Goal: Transaction & Acquisition: Book appointment/travel/reservation

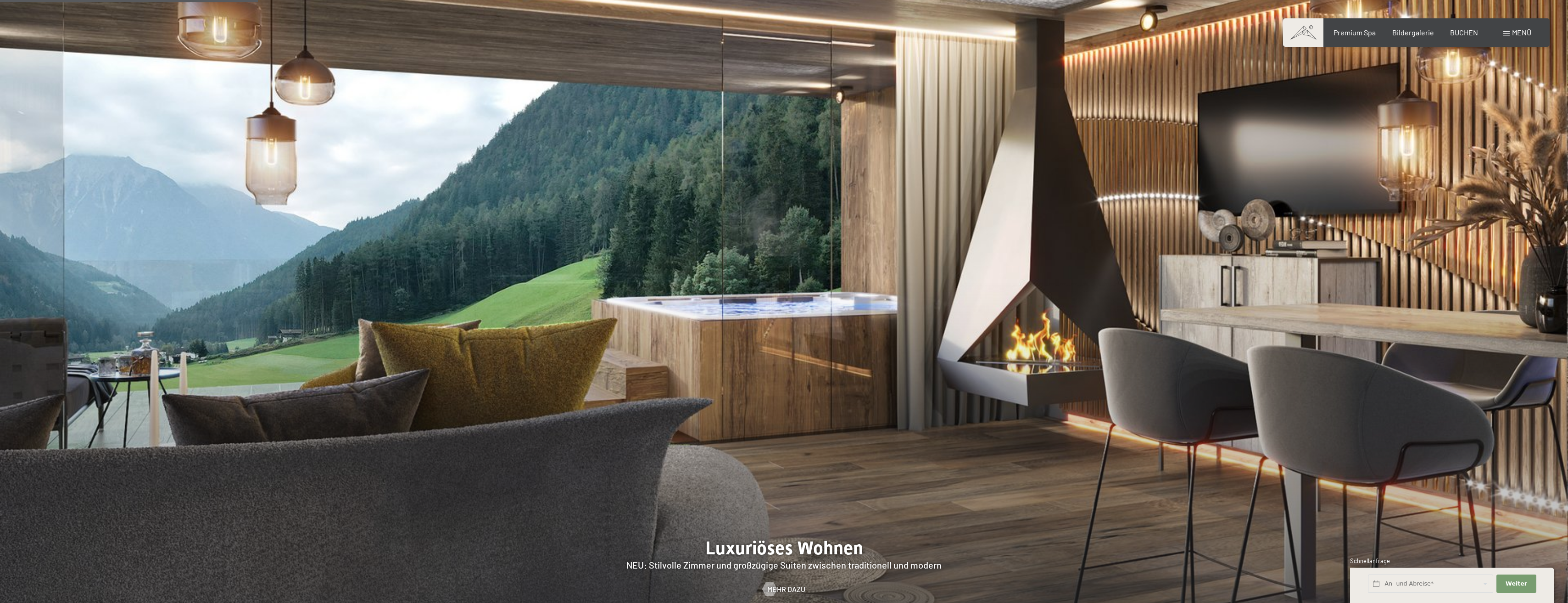
scroll to position [1010, 0]
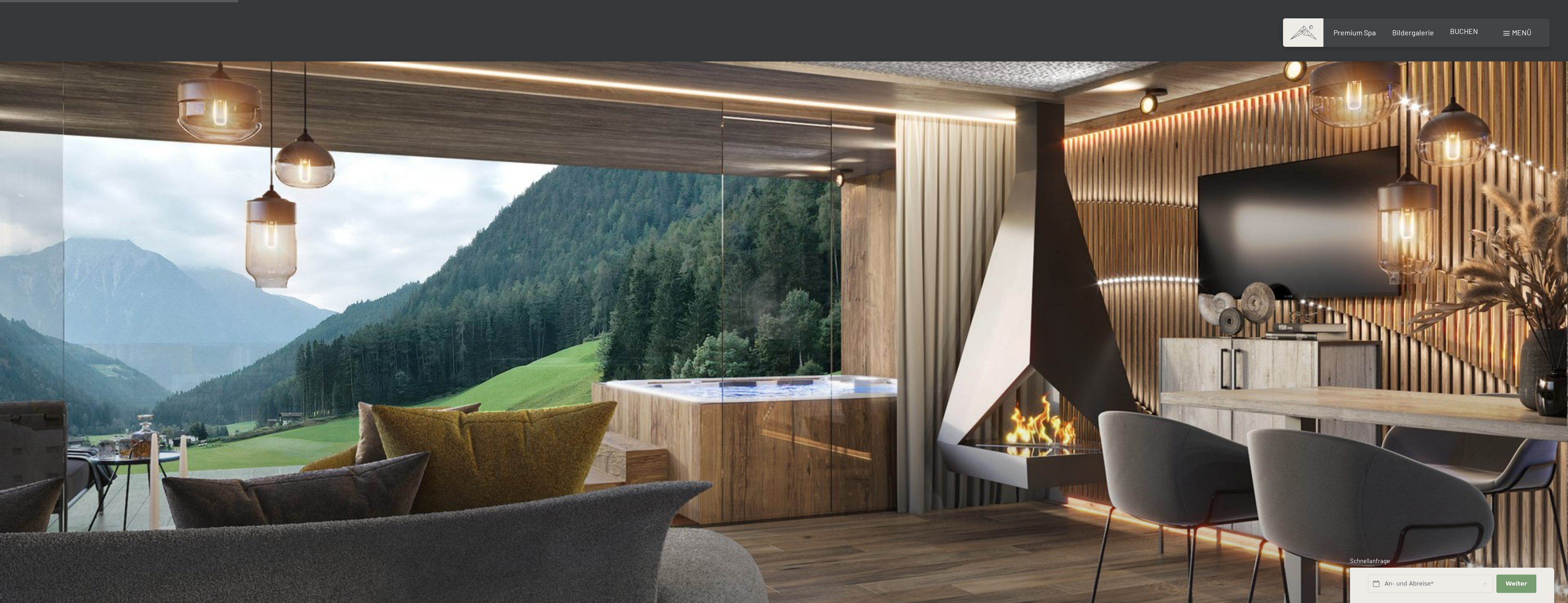
click at [1475, 31] on span "BUCHEN" at bounding box center [1464, 31] width 28 height 9
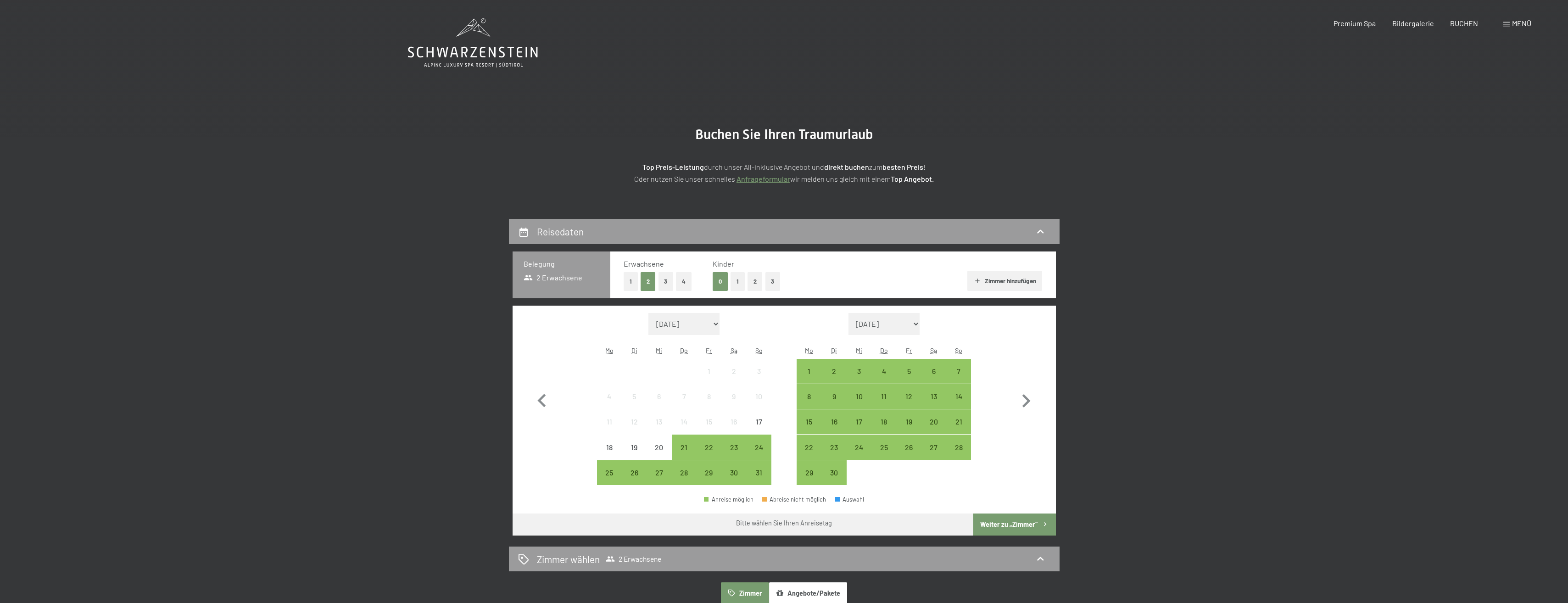
drag, startPoint x: 628, startPoint y: 283, endPoint x: 653, endPoint y: 294, distance: 27.3
click at [653, 297] on div "Erwachsene 1 2 3 4 Kinder 0 1 2 3 Zimmer hinzufügen" at bounding box center [833, 274] width 445 height 46
click at [752, 471] on div "31" at bounding box center [758, 480] width 23 height 23
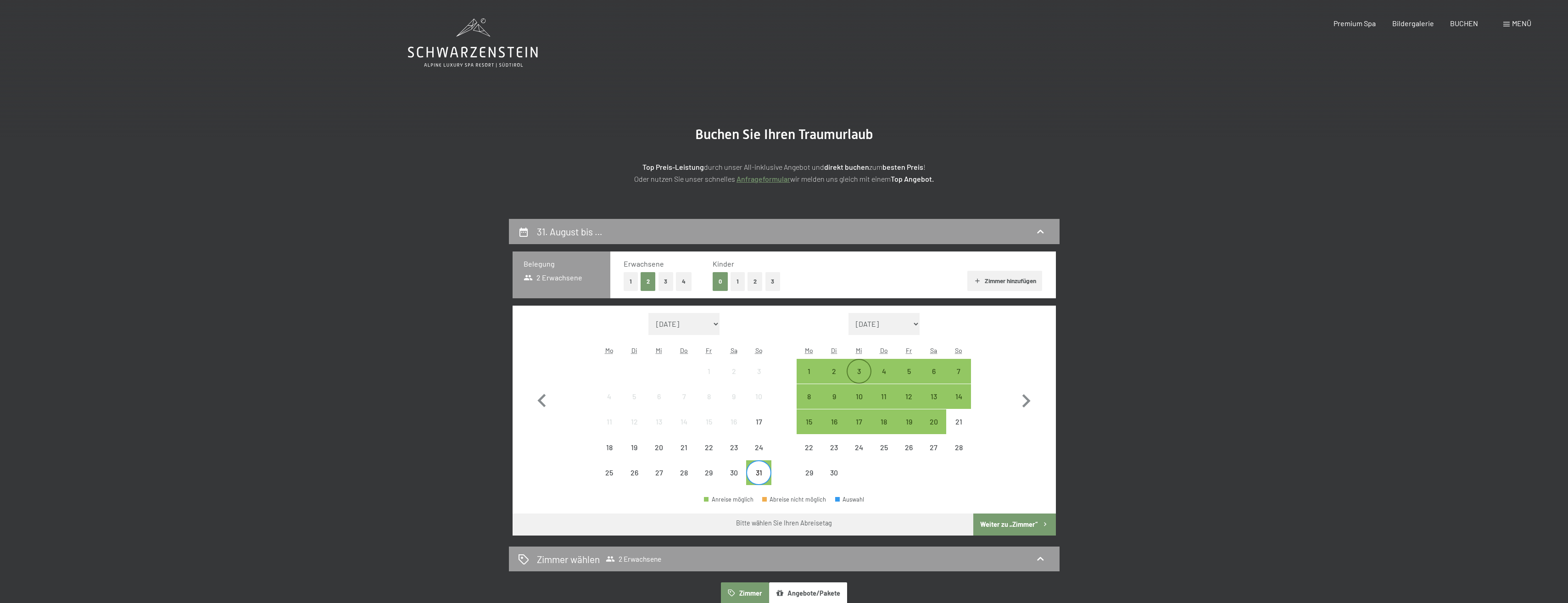
click at [856, 370] on div "3" at bounding box center [858, 378] width 23 height 23
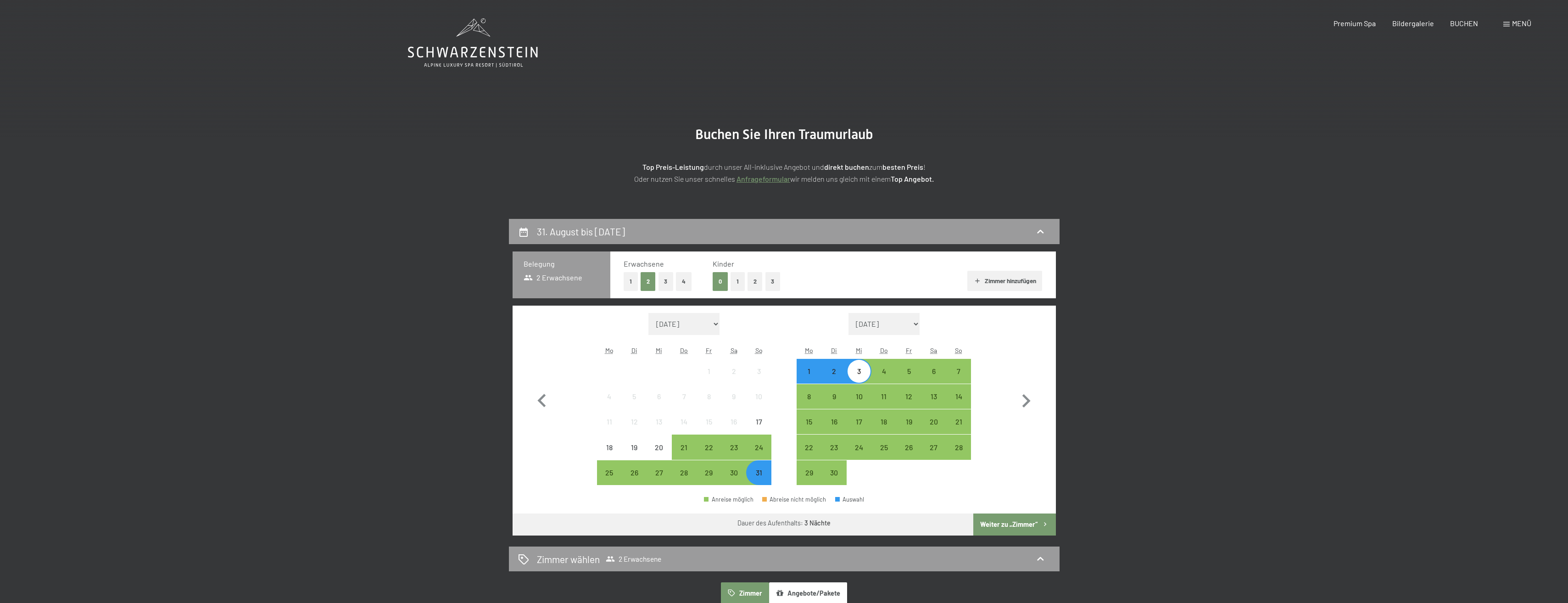
click at [994, 523] on button "Weiter zu „Zimmer“" at bounding box center [1013, 524] width 82 height 22
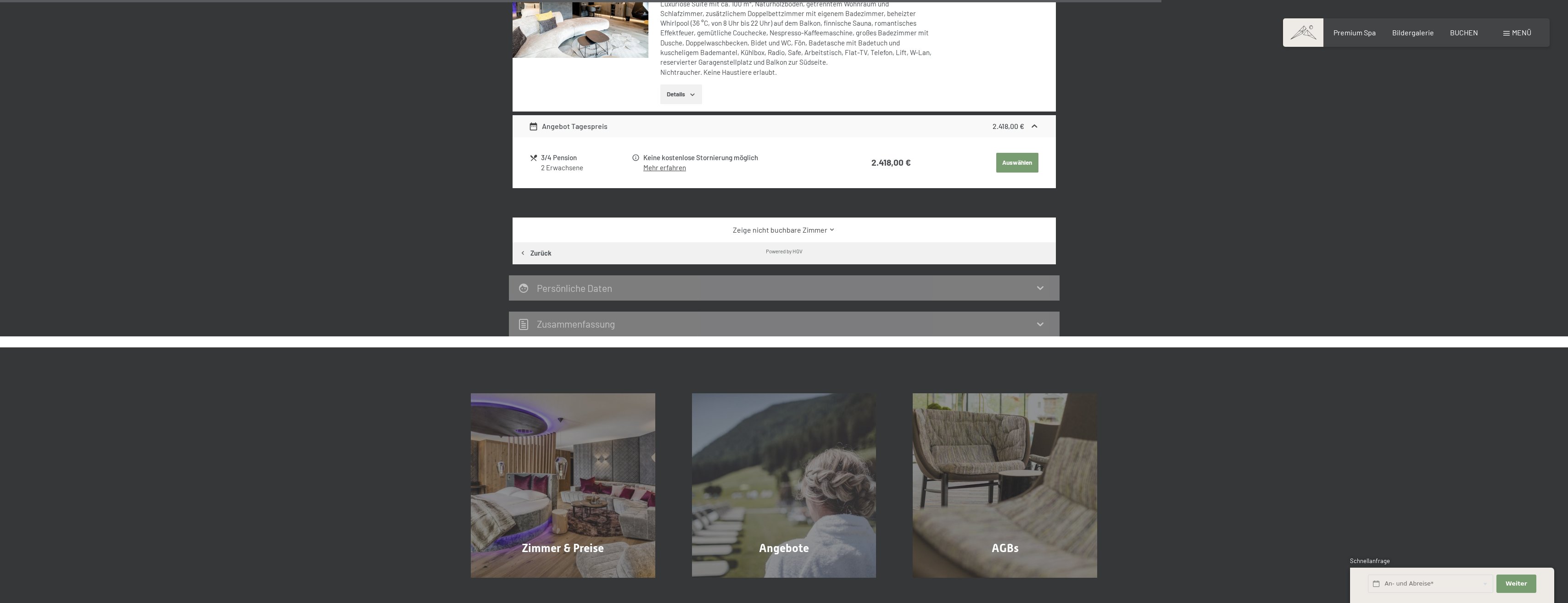
scroll to position [861, 0]
